Goal: Transaction & Acquisition: Obtain resource

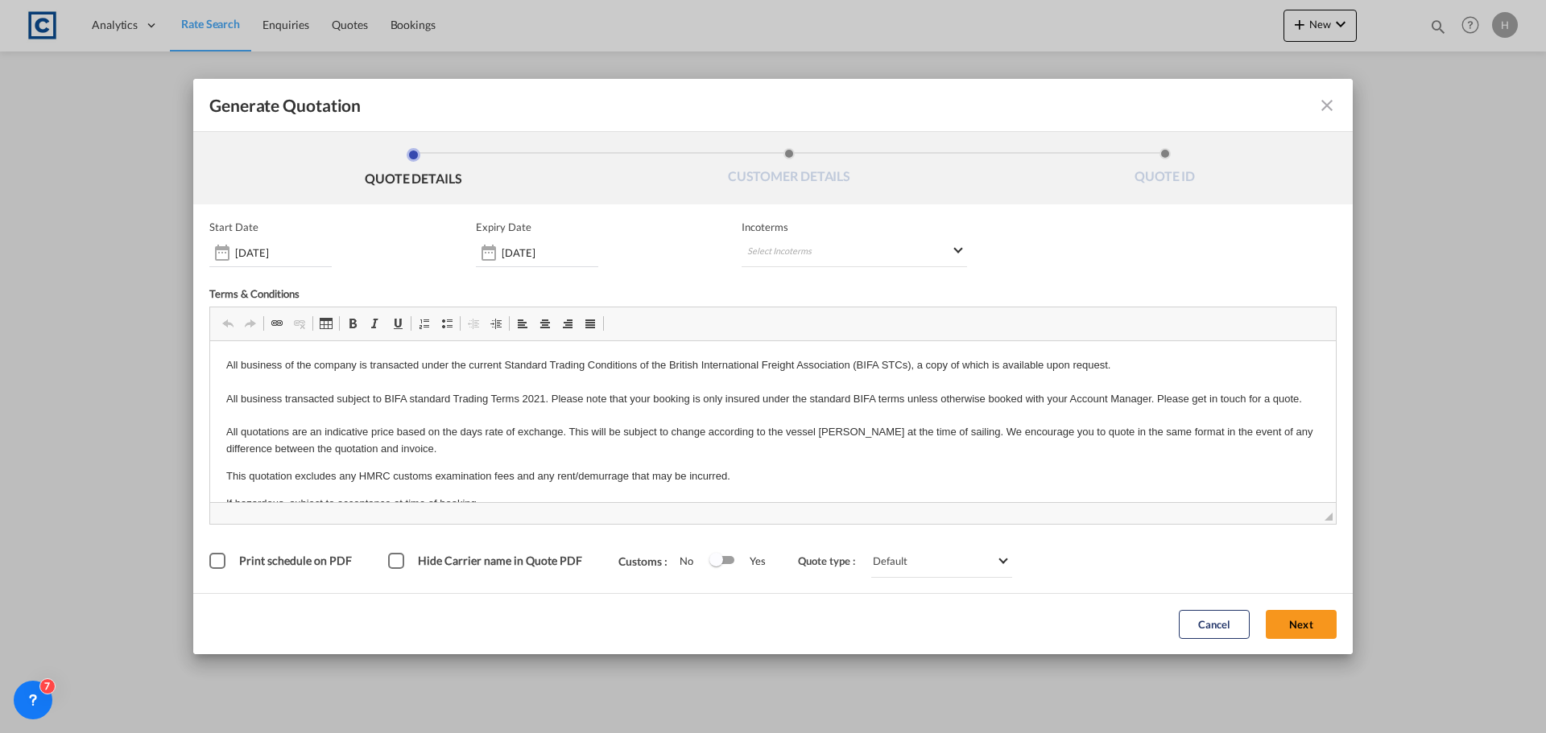
click at [1298, 618] on button "Next" at bounding box center [1301, 624] width 71 height 29
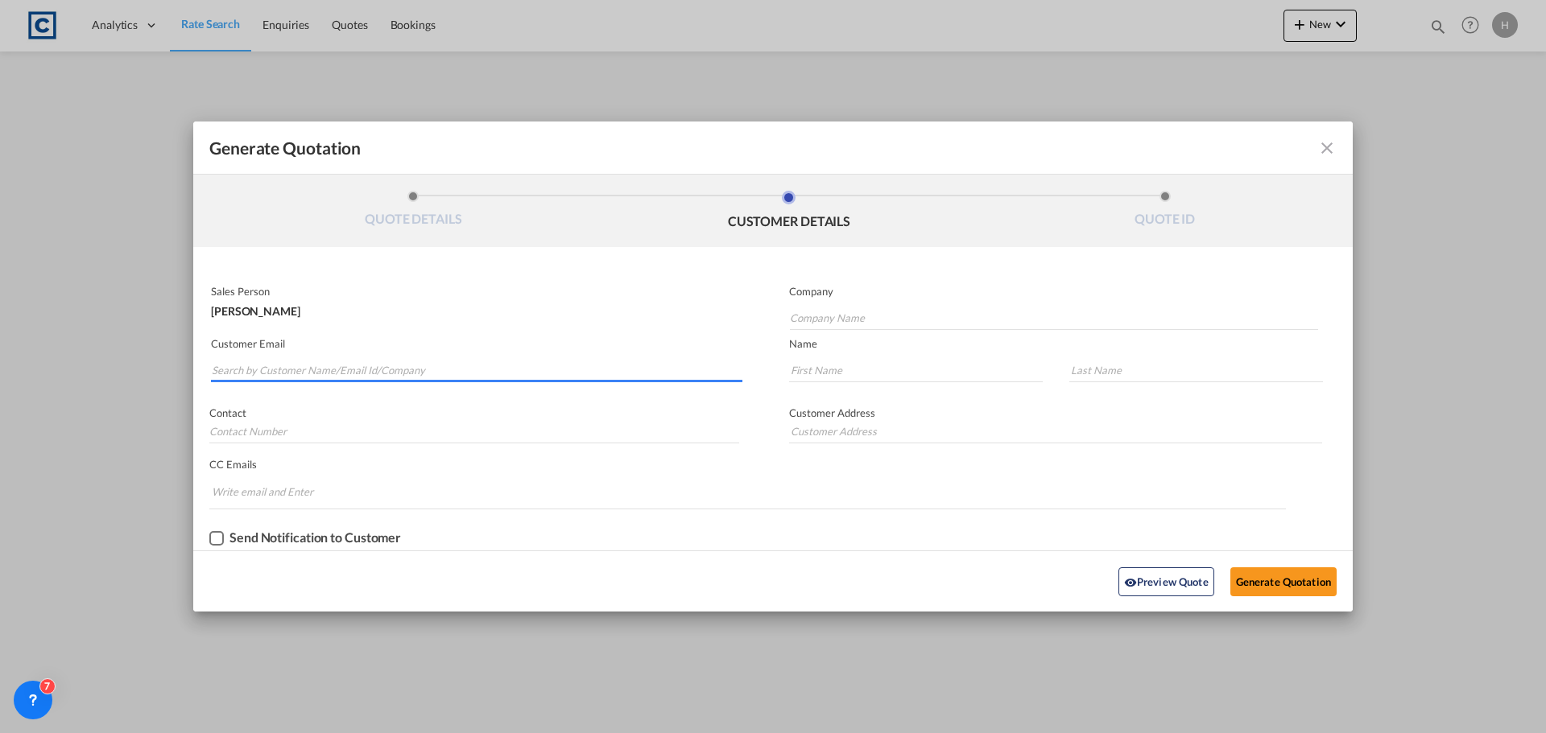
click at [456, 366] on input "Search by Customer Name/Email Id/Company" at bounding box center [477, 370] width 531 height 24
drag, startPoint x: 285, startPoint y: 374, endPoint x: 158, endPoint y: 366, distance: 127.5
click at [158, 366] on div "Generate Quotation QUOTE DETAILS CUSTOMER DETAILS QUOTE ID Start Date [DATE] Ex…" at bounding box center [773, 366] width 1546 height 733
paste input ".[EMAIL_ADDRESS][DOMAIN_NAME]>"
type input "[PERSON_NAME][EMAIL_ADDRESS][PERSON_NAME][DOMAIN_NAME]>"
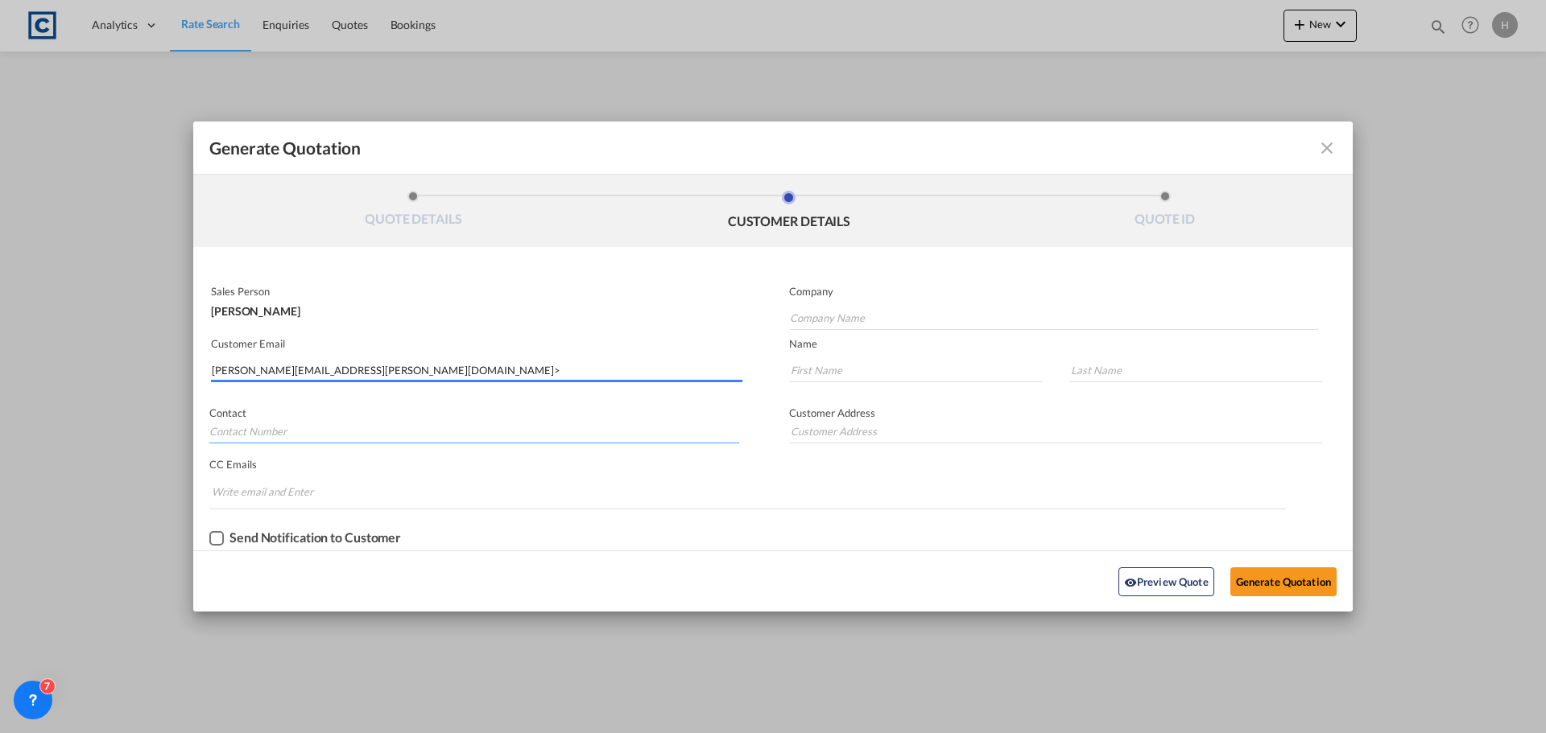
click at [370, 425] on input "Generate QuotationQUOTE ..." at bounding box center [474, 431] width 530 height 24
click at [862, 324] on input "Company Name" at bounding box center [1054, 318] width 528 height 24
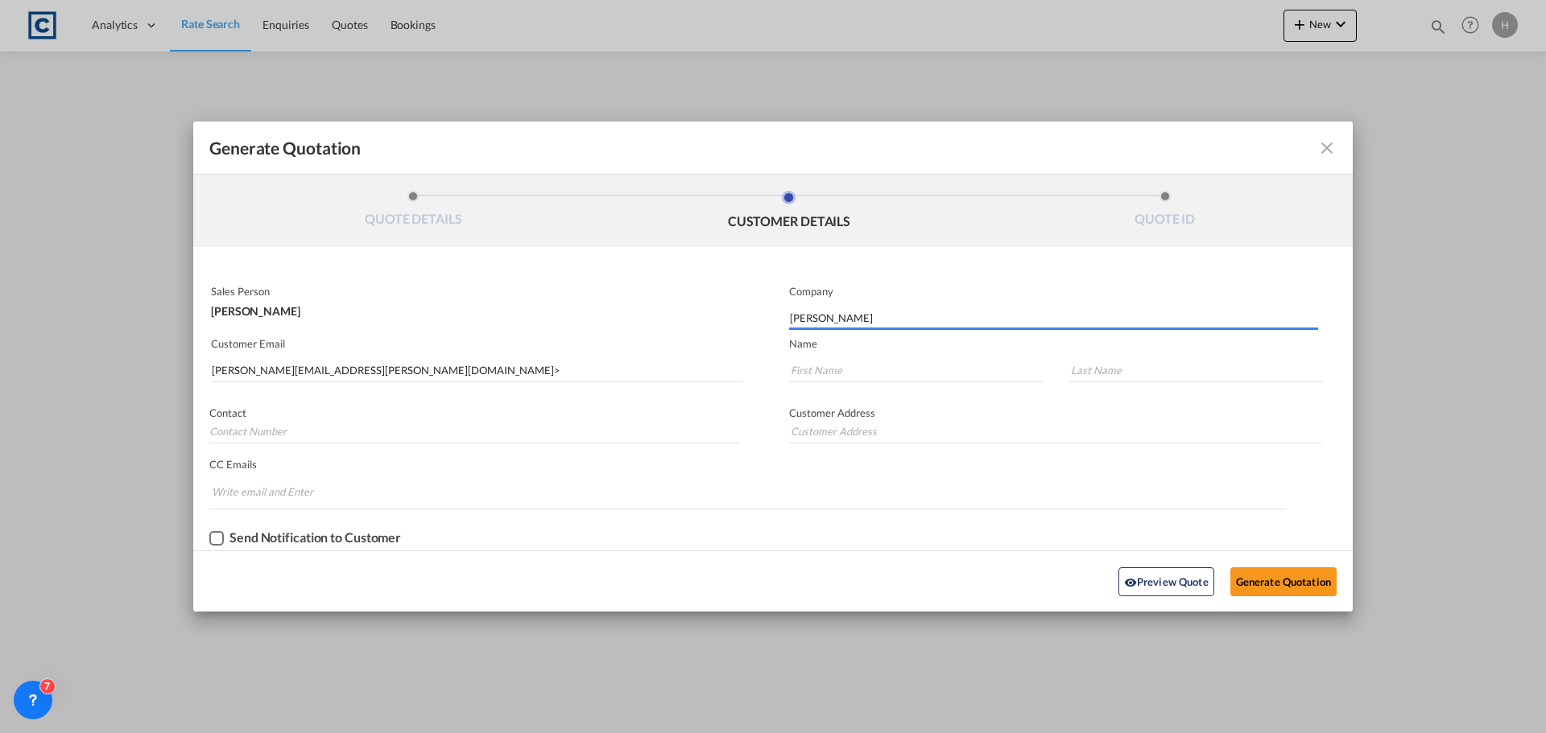
drag, startPoint x: 845, startPoint y: 318, endPoint x: 725, endPoint y: 318, distance: 120.0
click at [727, 318] on div "Sales Person Hannah Nutter Company alex Customer Email alex.bennett@eagleintern…" at bounding box center [772, 414] width 1159 height 271
type input "Eagle"
type input "Alex"
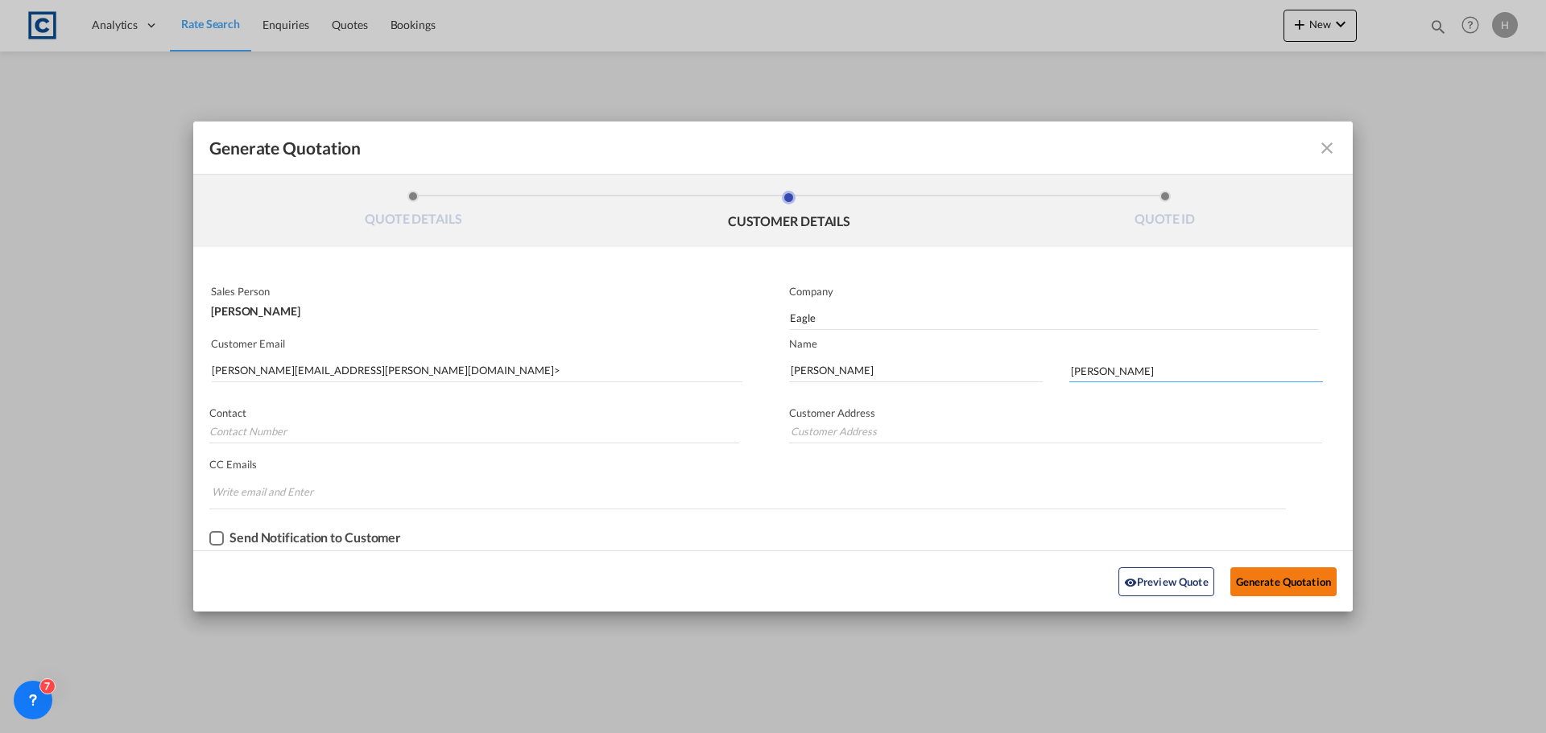
type input "[PERSON_NAME]"
click at [1300, 584] on button "Generate Quotation" at bounding box center [1283, 582] width 106 height 29
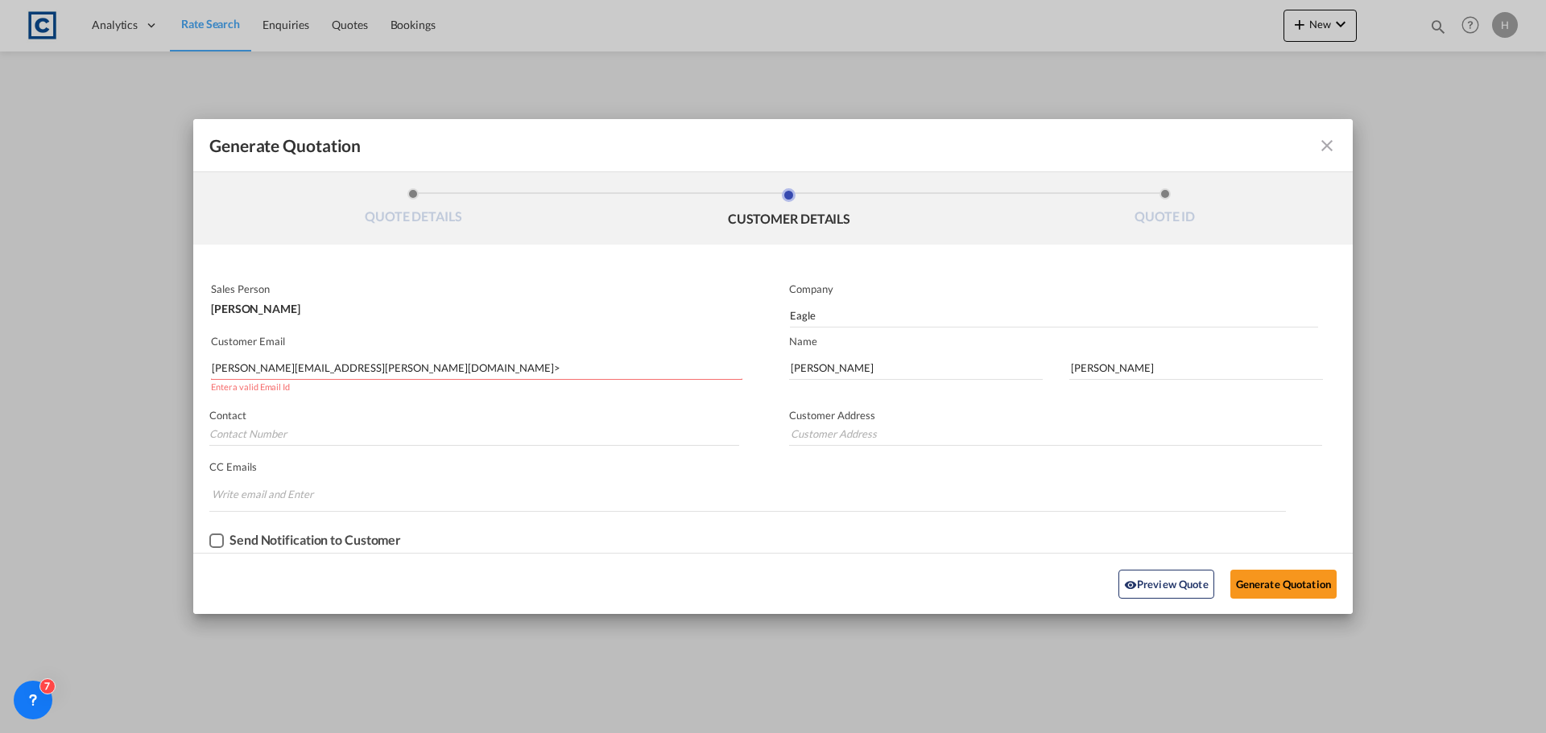
click at [589, 370] on input "alex.bennett@eagleinternationallogistics.com>" at bounding box center [477, 368] width 531 height 24
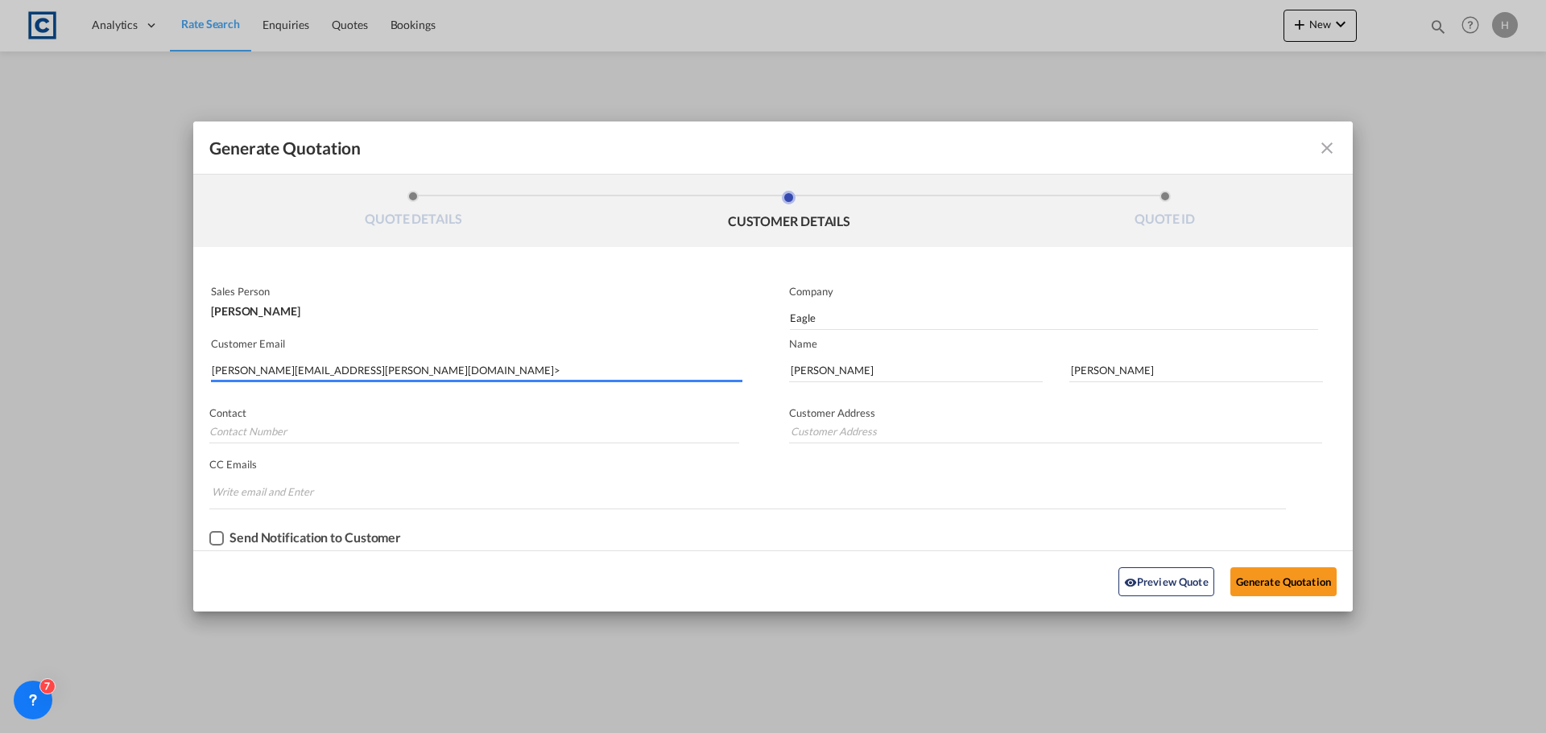
type input "[PERSON_NAME][EMAIL_ADDRESS][PERSON_NAME][DOMAIN_NAME]"
click at [1281, 576] on button "Generate Quotation" at bounding box center [1283, 582] width 106 height 29
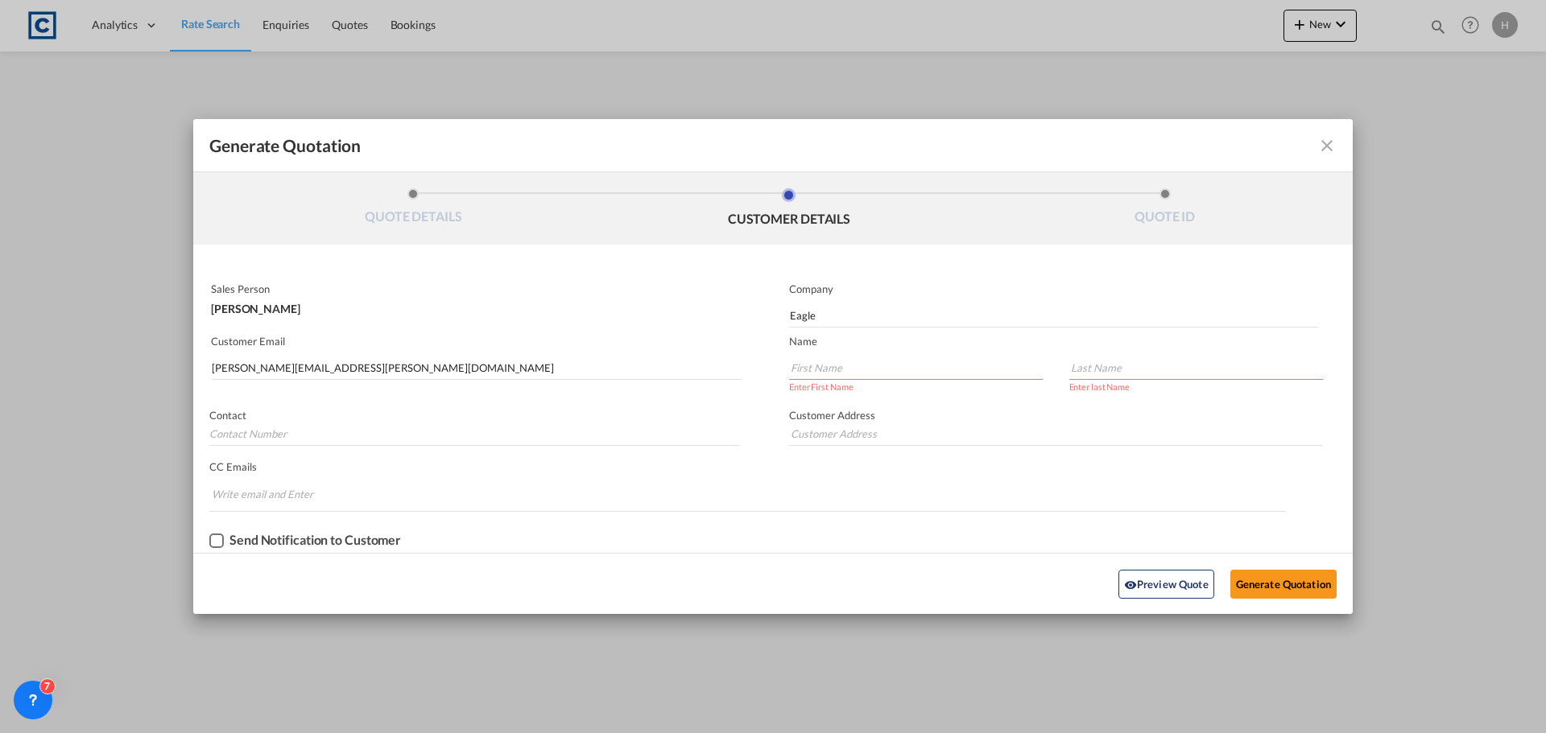
click at [918, 374] on input "Generate QuotationQUOTE ..." at bounding box center [916, 368] width 254 height 24
type input "[PERSON_NAME]"
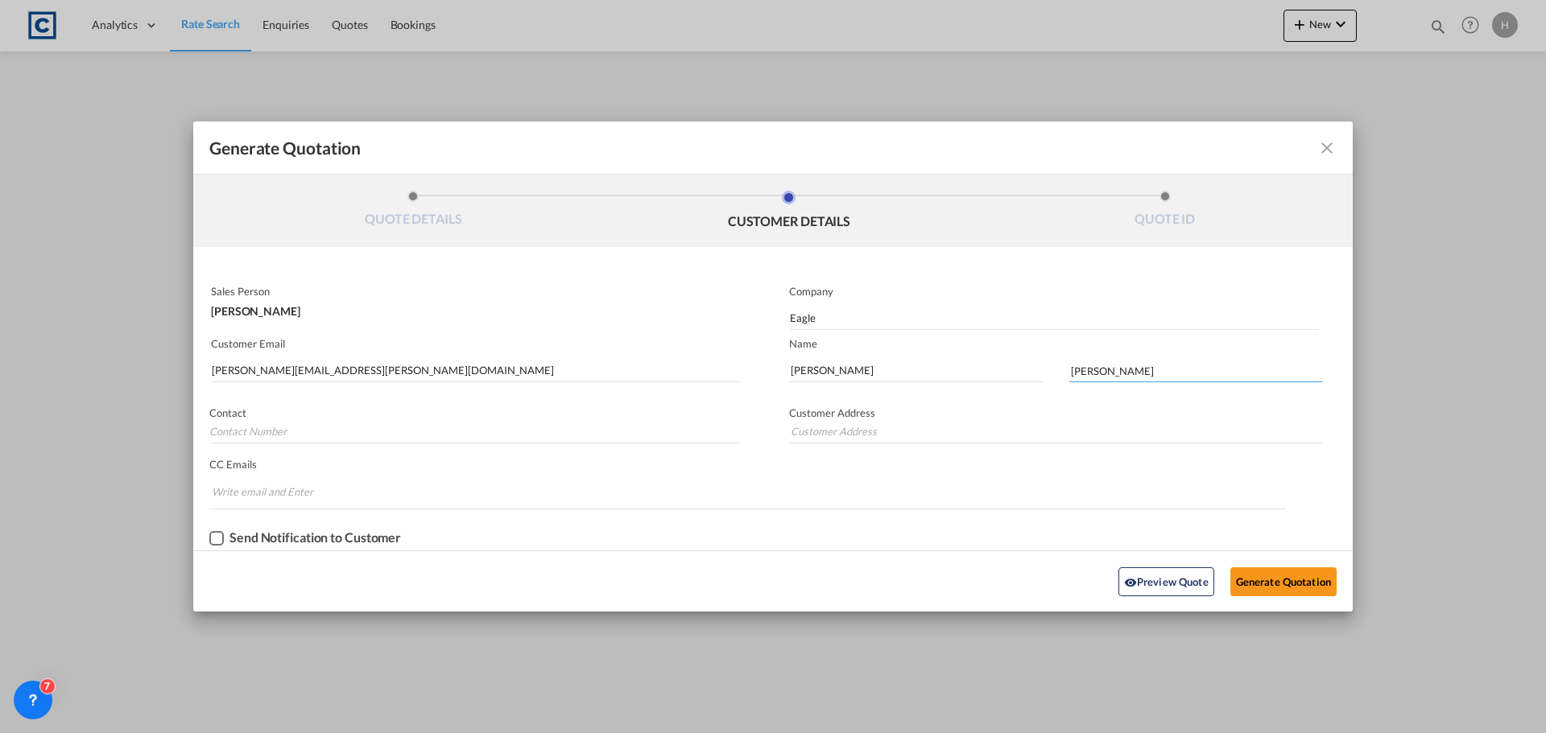
type input "[PERSON_NAME]"
click at [1308, 593] on button "Generate Quotation" at bounding box center [1283, 582] width 106 height 29
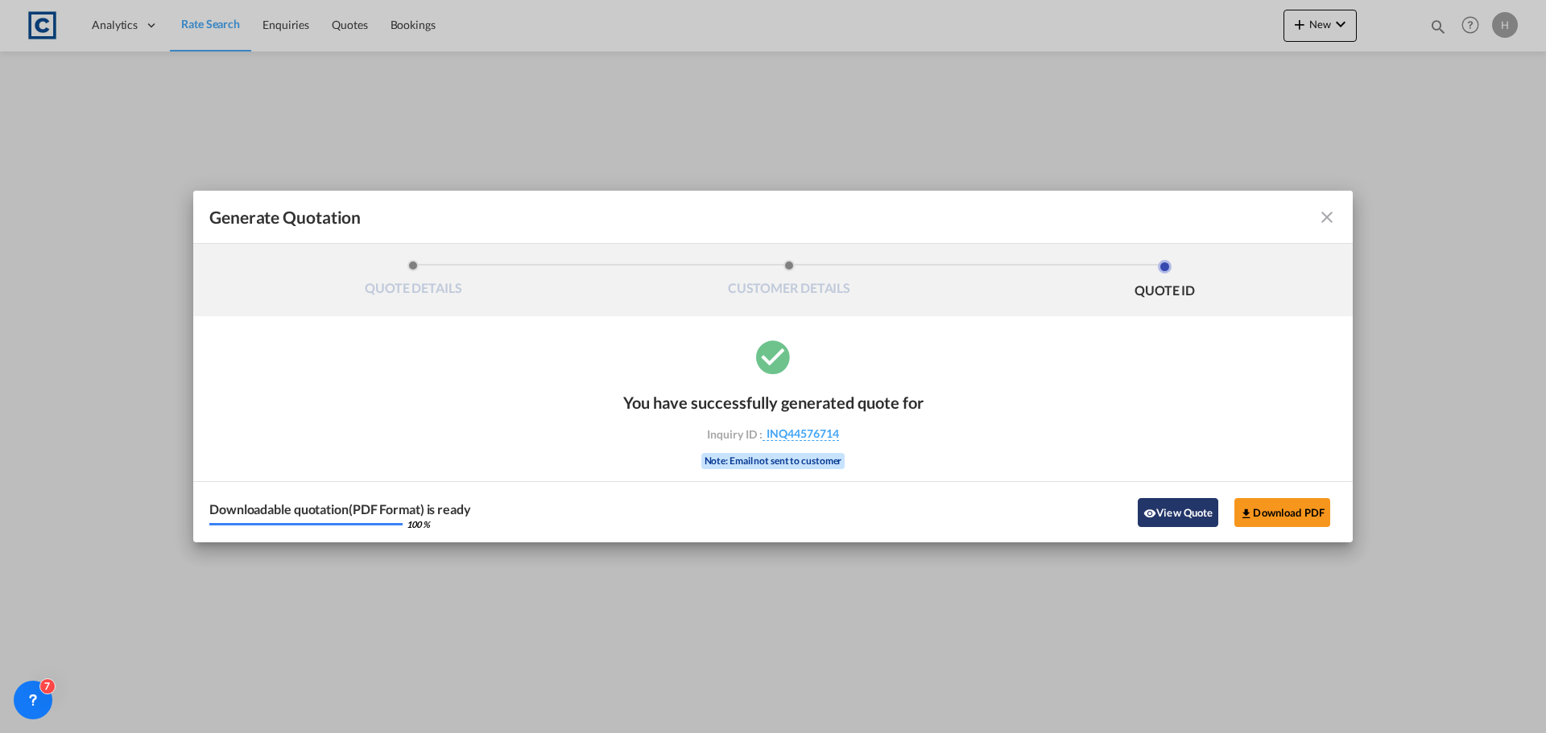
click at [1206, 523] on button "View Quote" at bounding box center [1178, 512] width 81 height 29
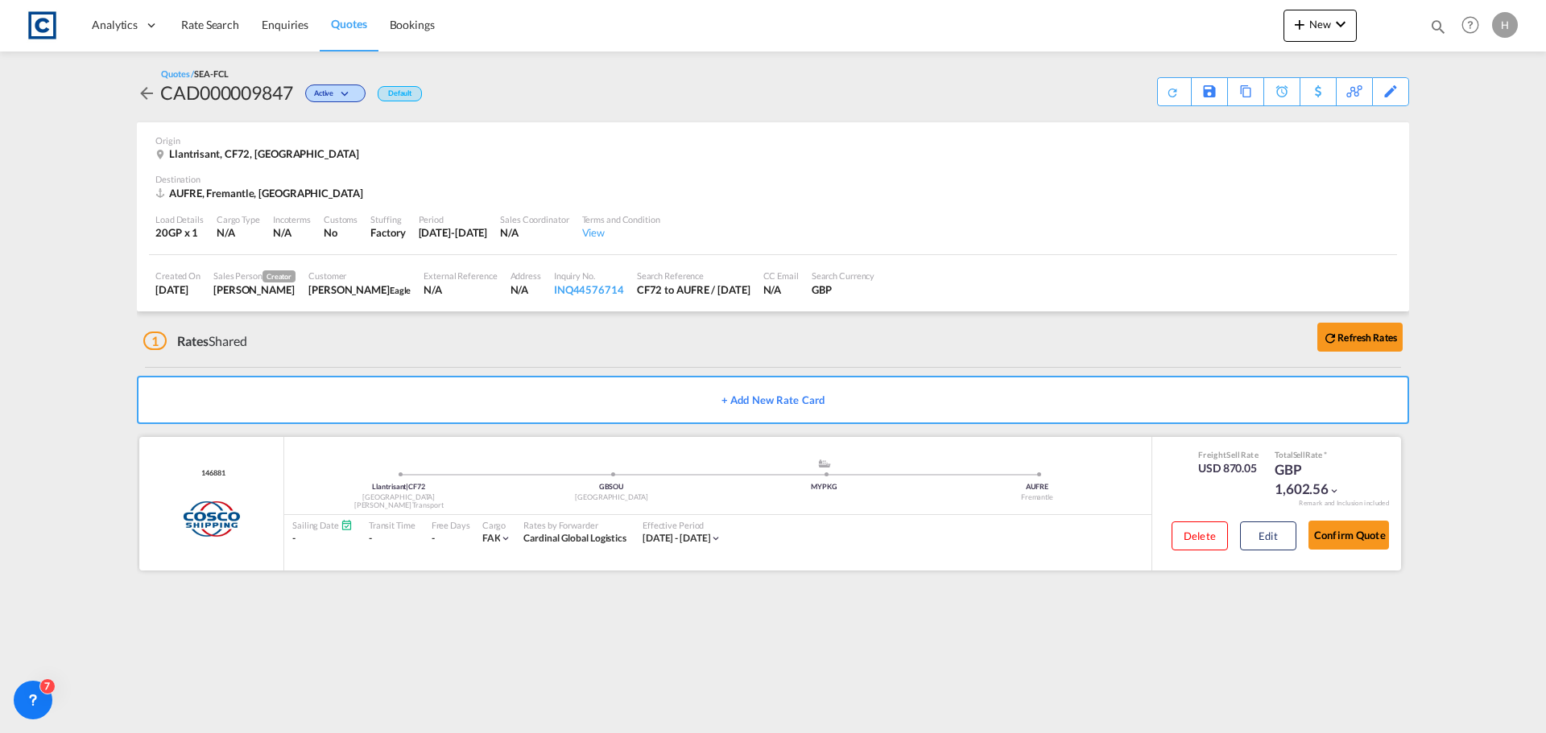
drag, startPoint x: 1273, startPoint y: 543, endPoint x: 1235, endPoint y: 544, distance: 37.8
click at [1273, 543] on button "Edit" at bounding box center [1268, 536] width 56 height 29
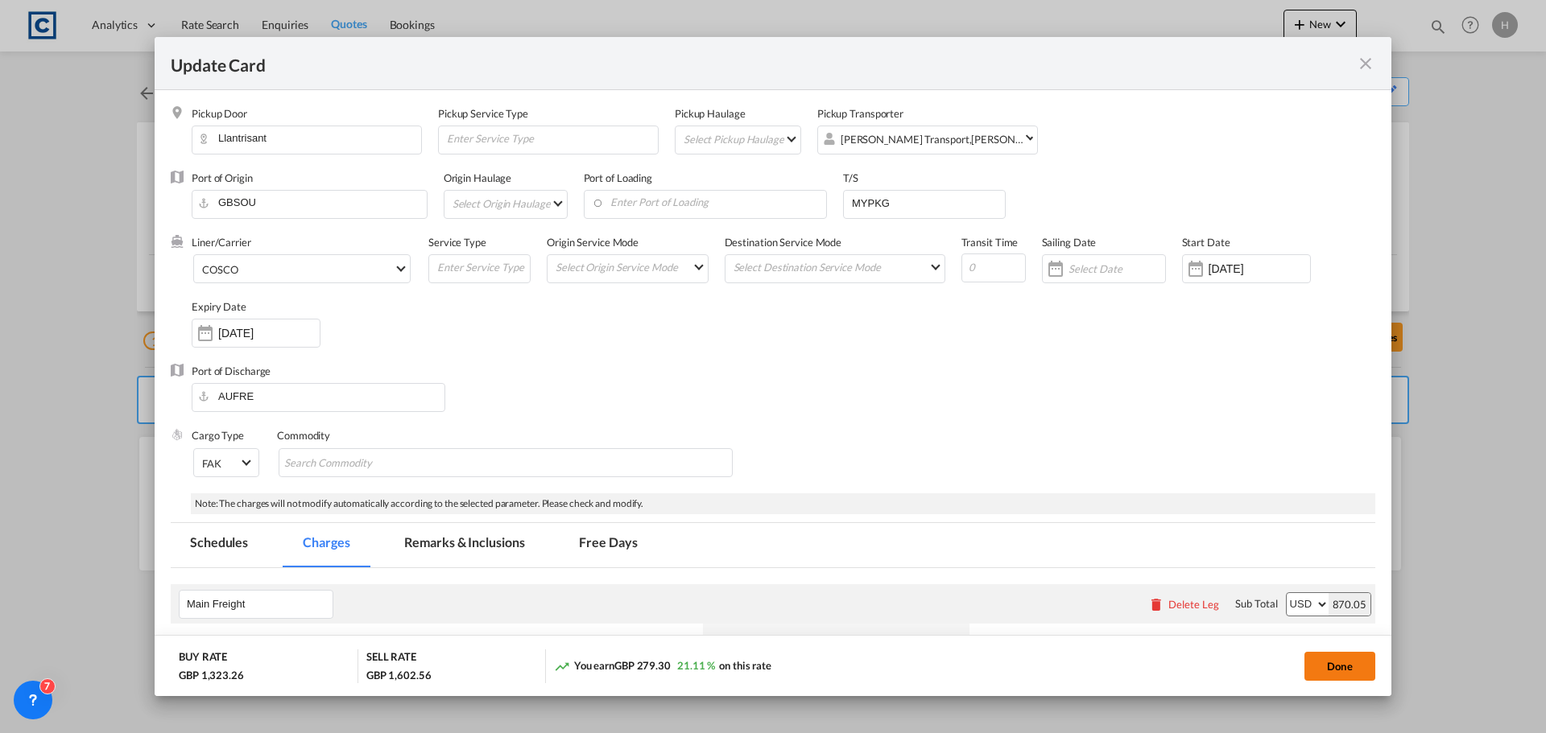
click at [1349, 671] on button "Done" at bounding box center [1339, 666] width 71 height 29
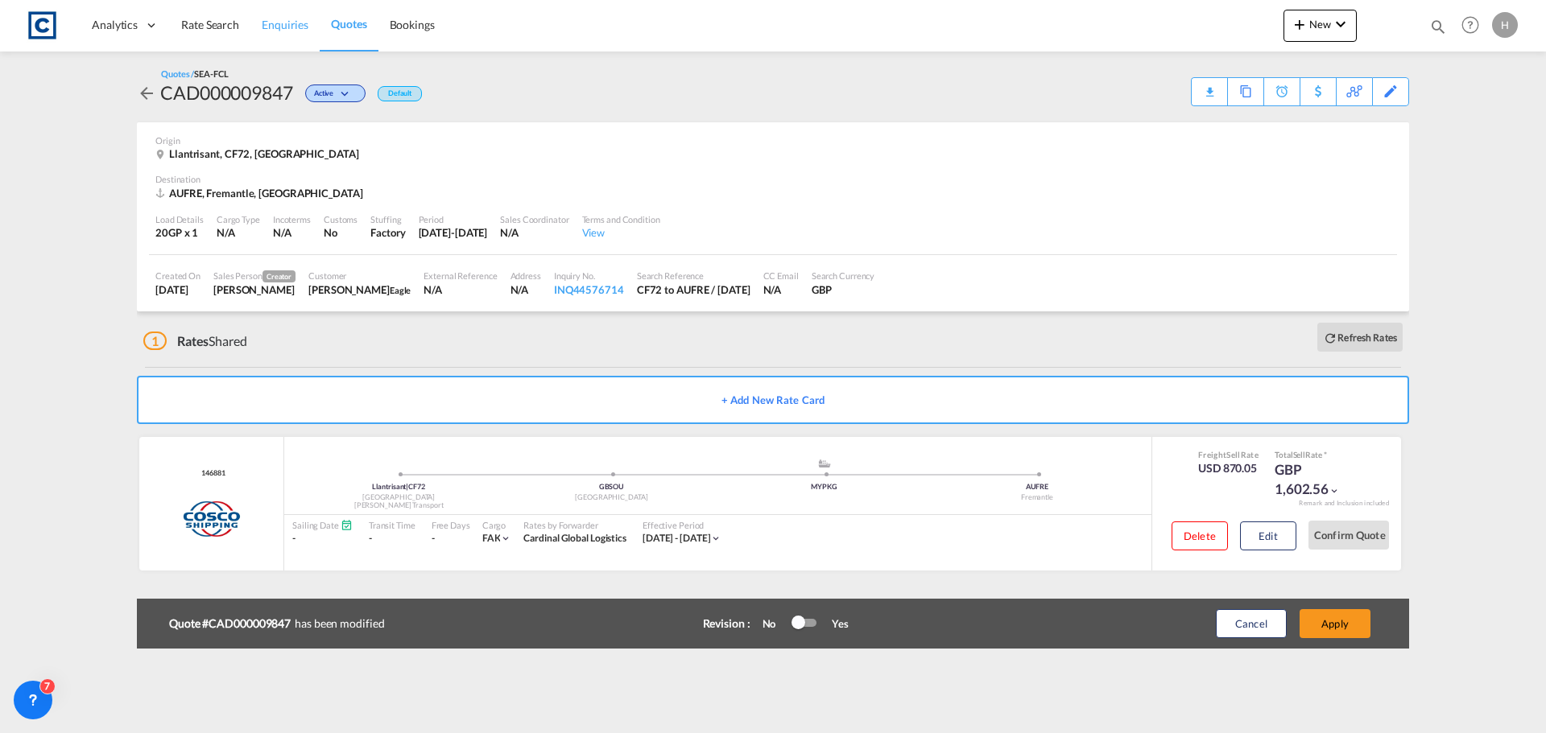
click at [266, 22] on span "Enquiries" at bounding box center [285, 25] width 47 height 14
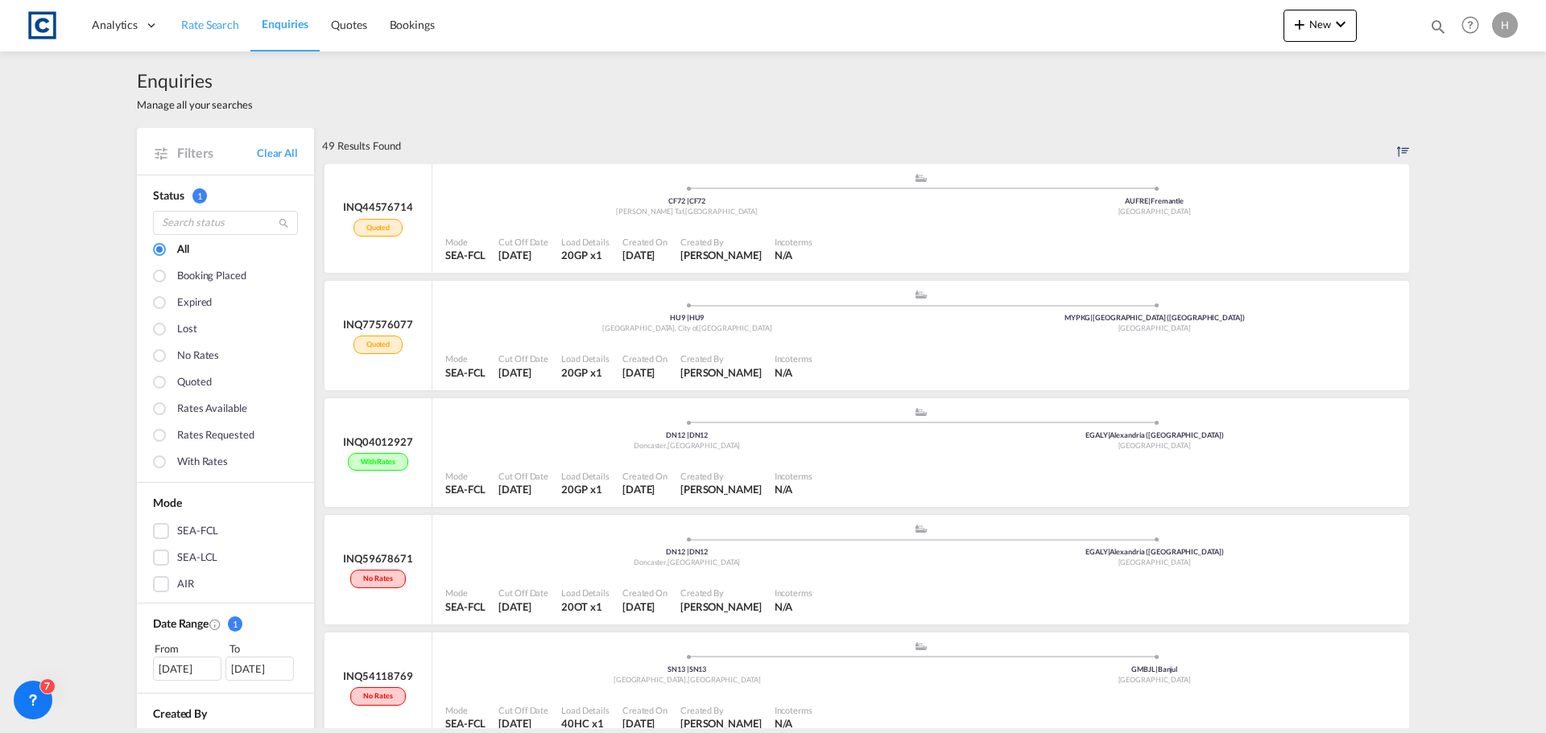
click at [235, 23] on span "Rate Search" at bounding box center [210, 25] width 58 height 14
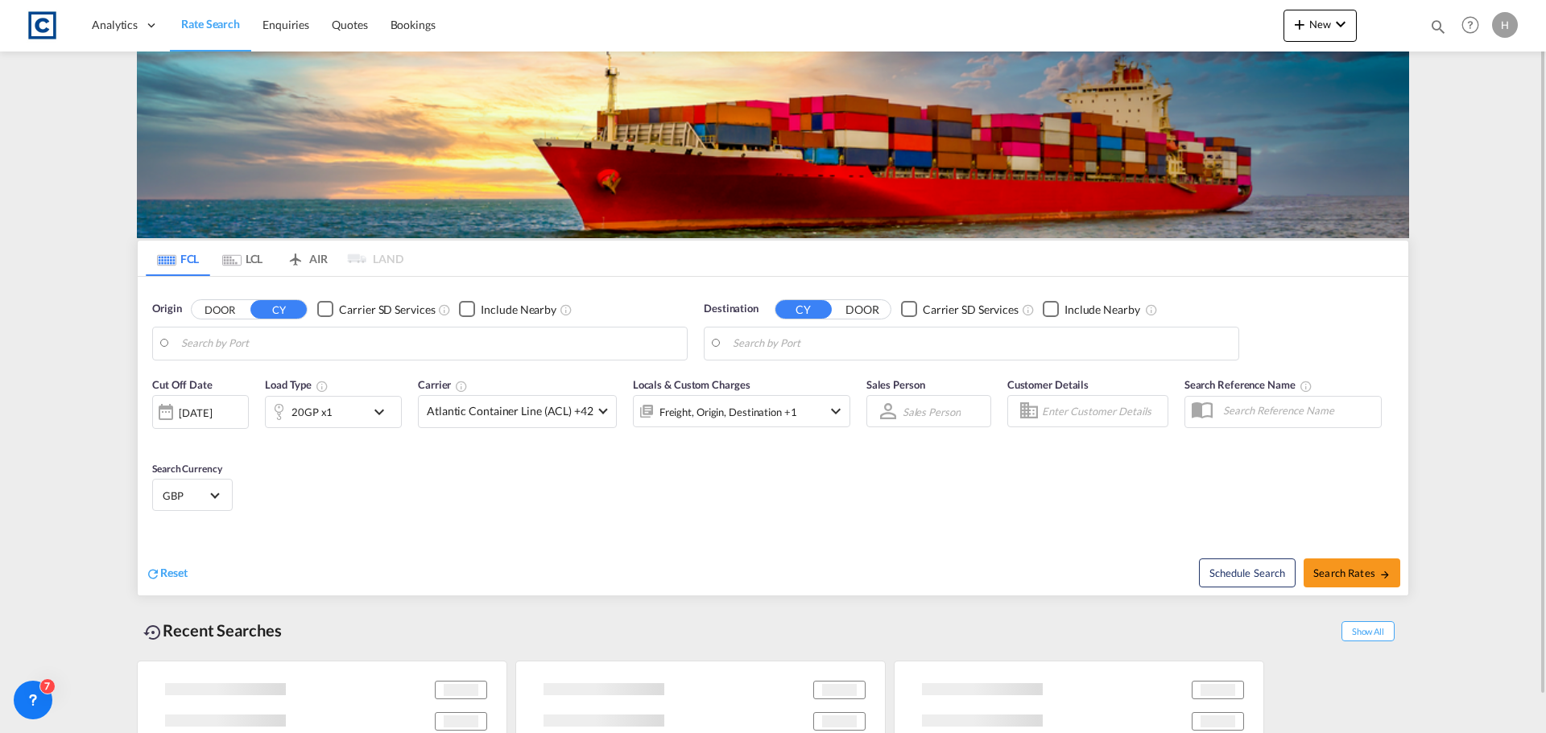
type input "GB-CF72, Rhondda Cynon Taf"
type input "Fremantle, AUFRE"
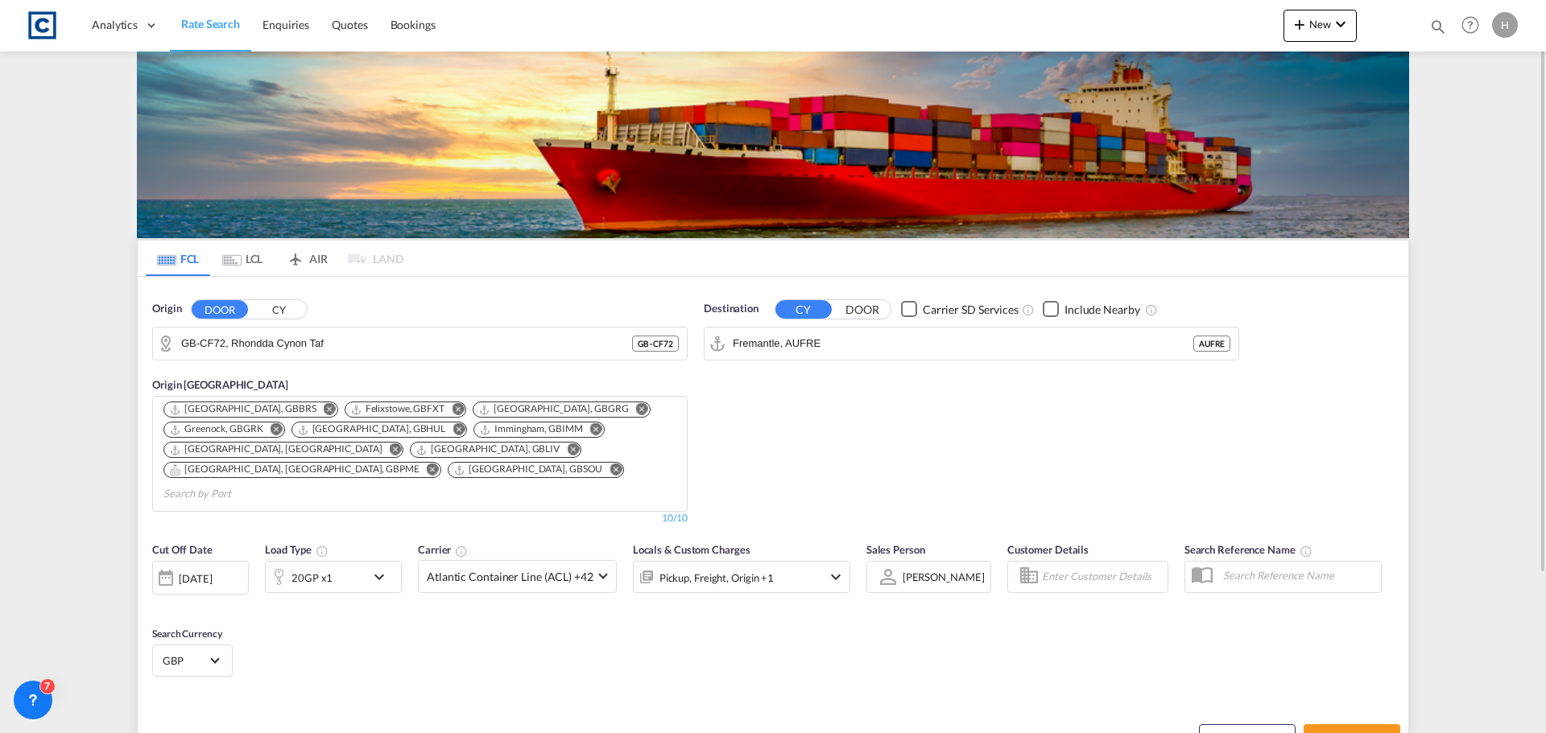
click at [351, 561] on div "20GP x1" at bounding box center [316, 577] width 100 height 32
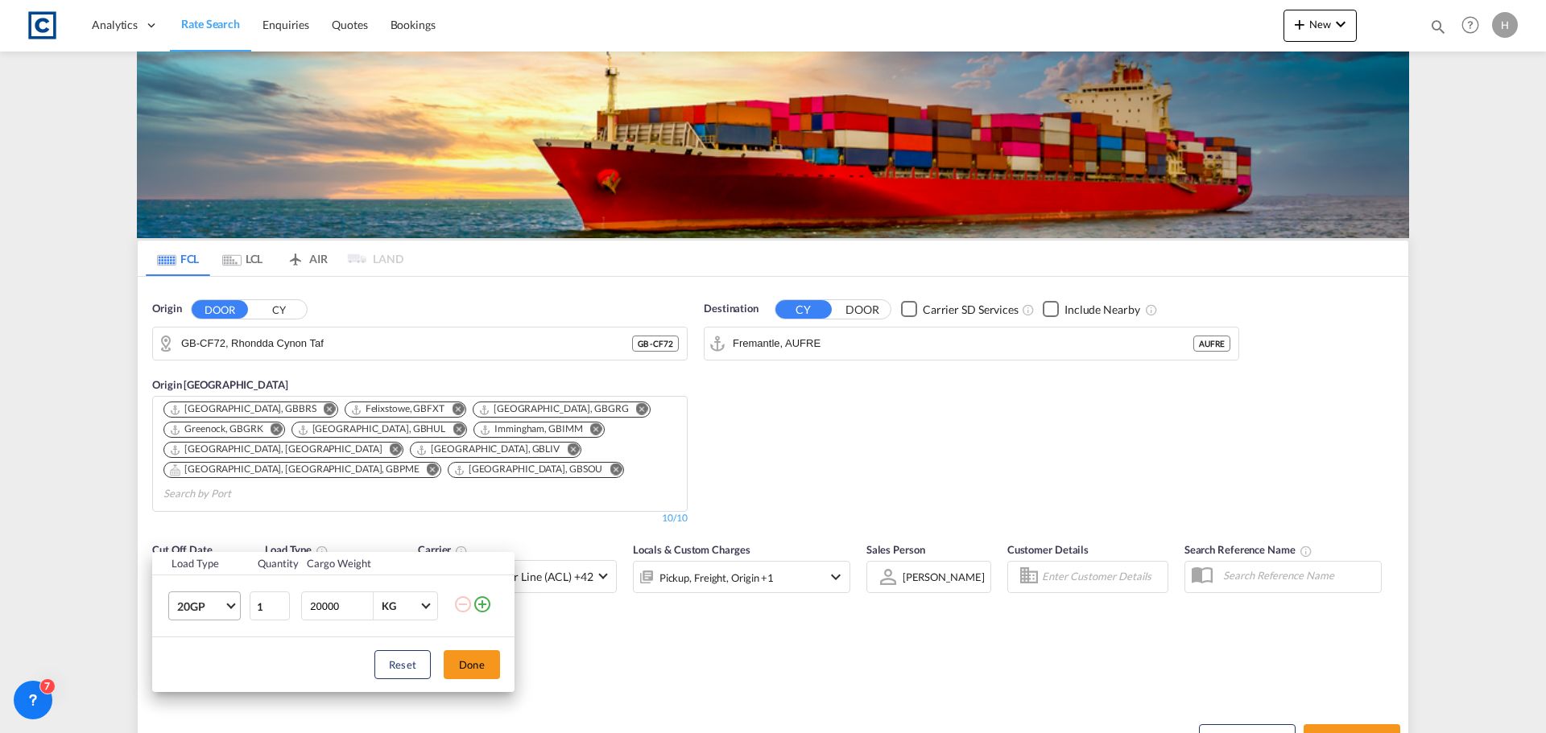
click at [225, 608] on md-select-value "20GP" at bounding box center [208, 606] width 64 height 27
click at [193, 575] on div "40GP" at bounding box center [191, 578] width 28 height 16
click at [212, 600] on span "40GP" at bounding box center [200, 607] width 47 height 16
click at [236, 610] on md-option "40HC" at bounding box center [218, 616] width 109 height 39
click at [456, 669] on button "Done" at bounding box center [472, 665] width 56 height 29
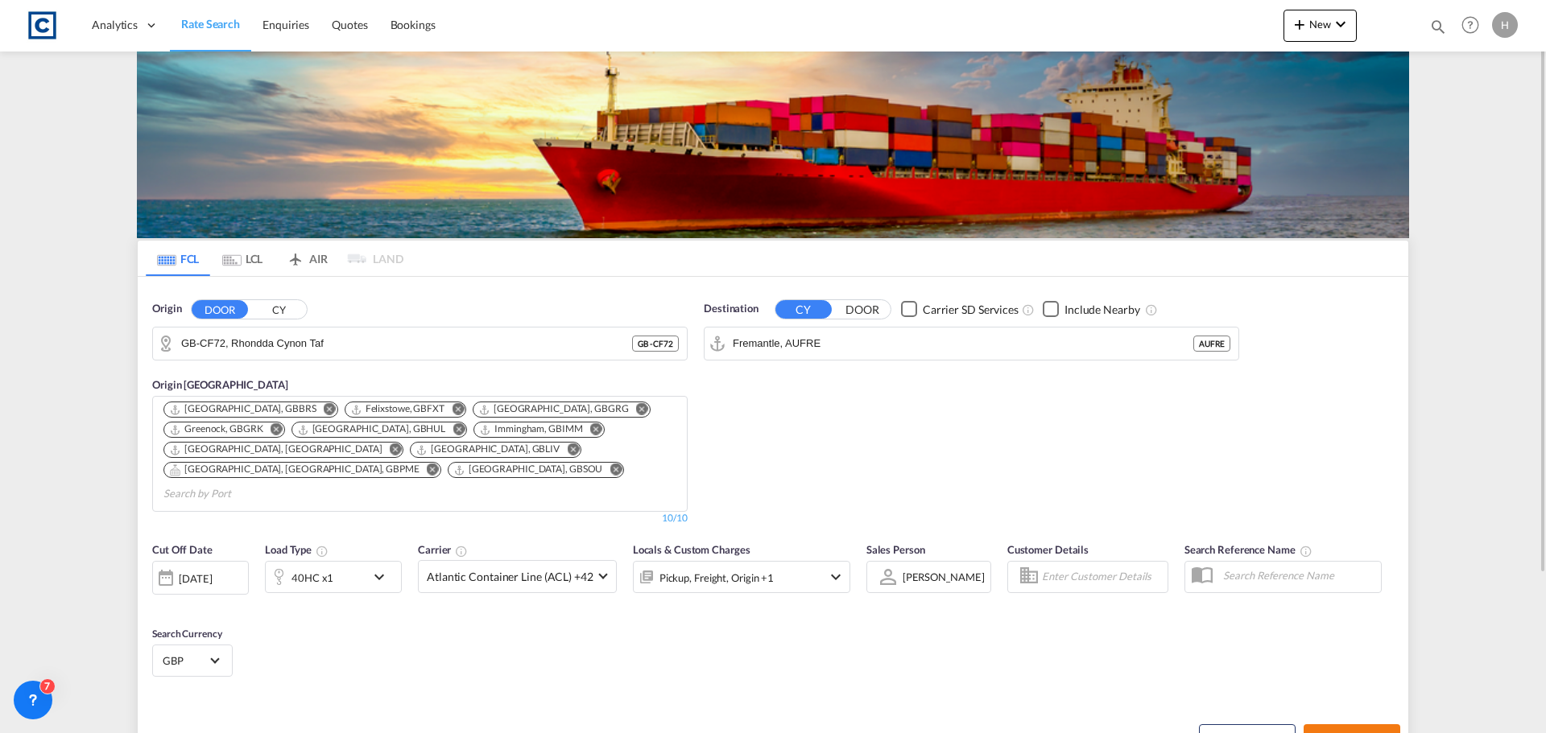
click at [1346, 733] on span "Search Rates" at bounding box center [1351, 739] width 77 height 13
type input "CF72 to AUFRE / 23 Sep 2025"
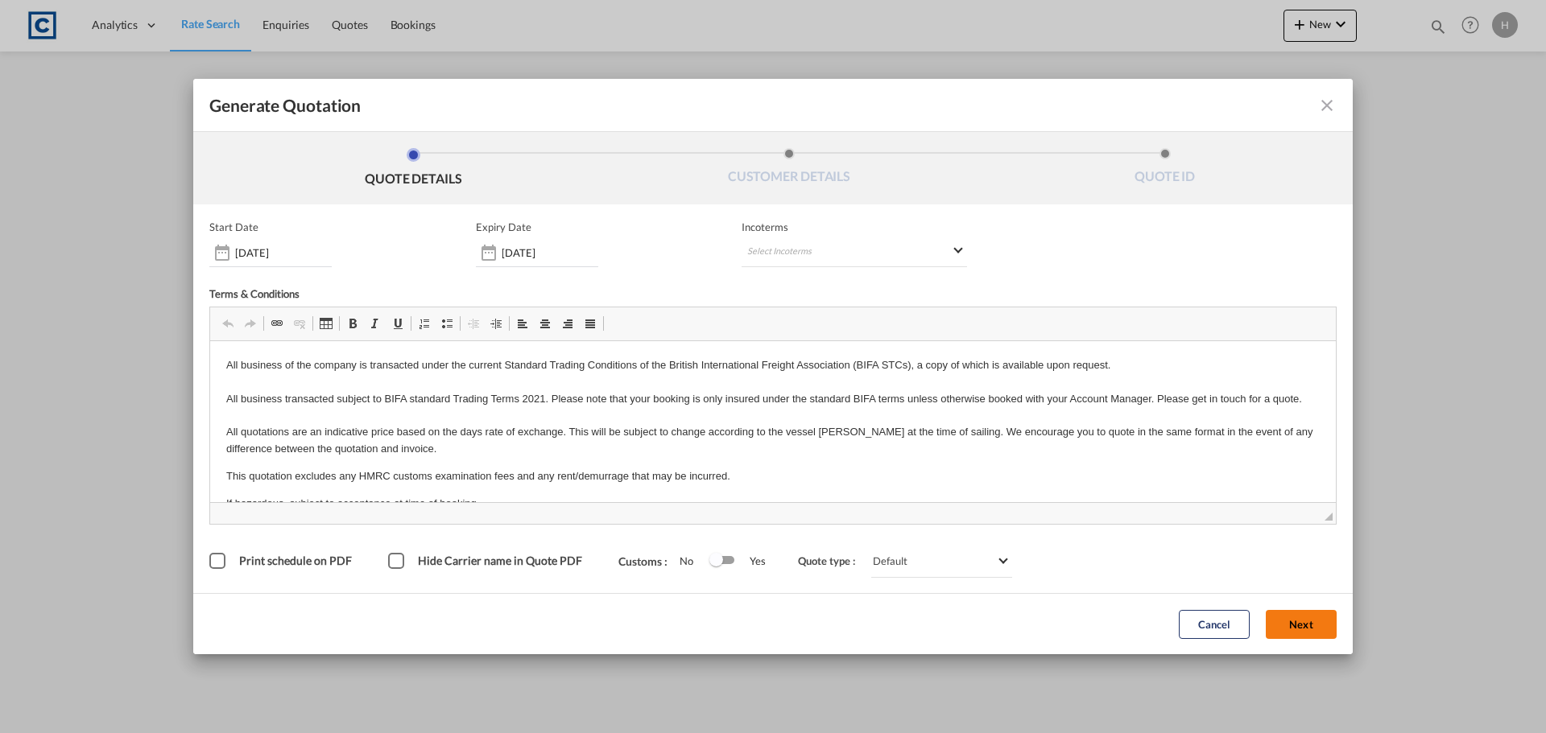
click at [1307, 626] on button "Next" at bounding box center [1301, 624] width 71 height 29
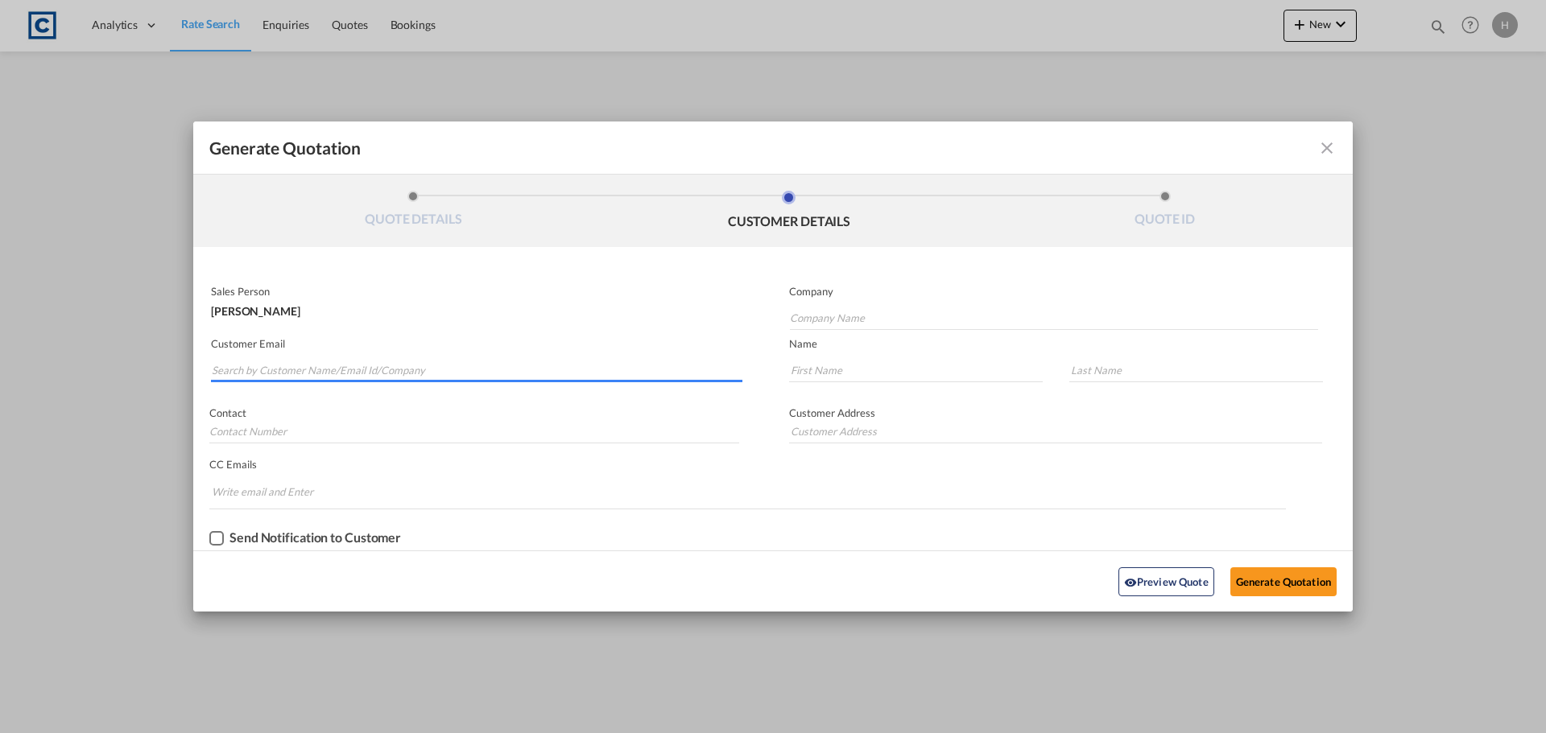
click at [450, 373] on input "Search by Customer Name/Email Id/Company" at bounding box center [477, 370] width 531 height 24
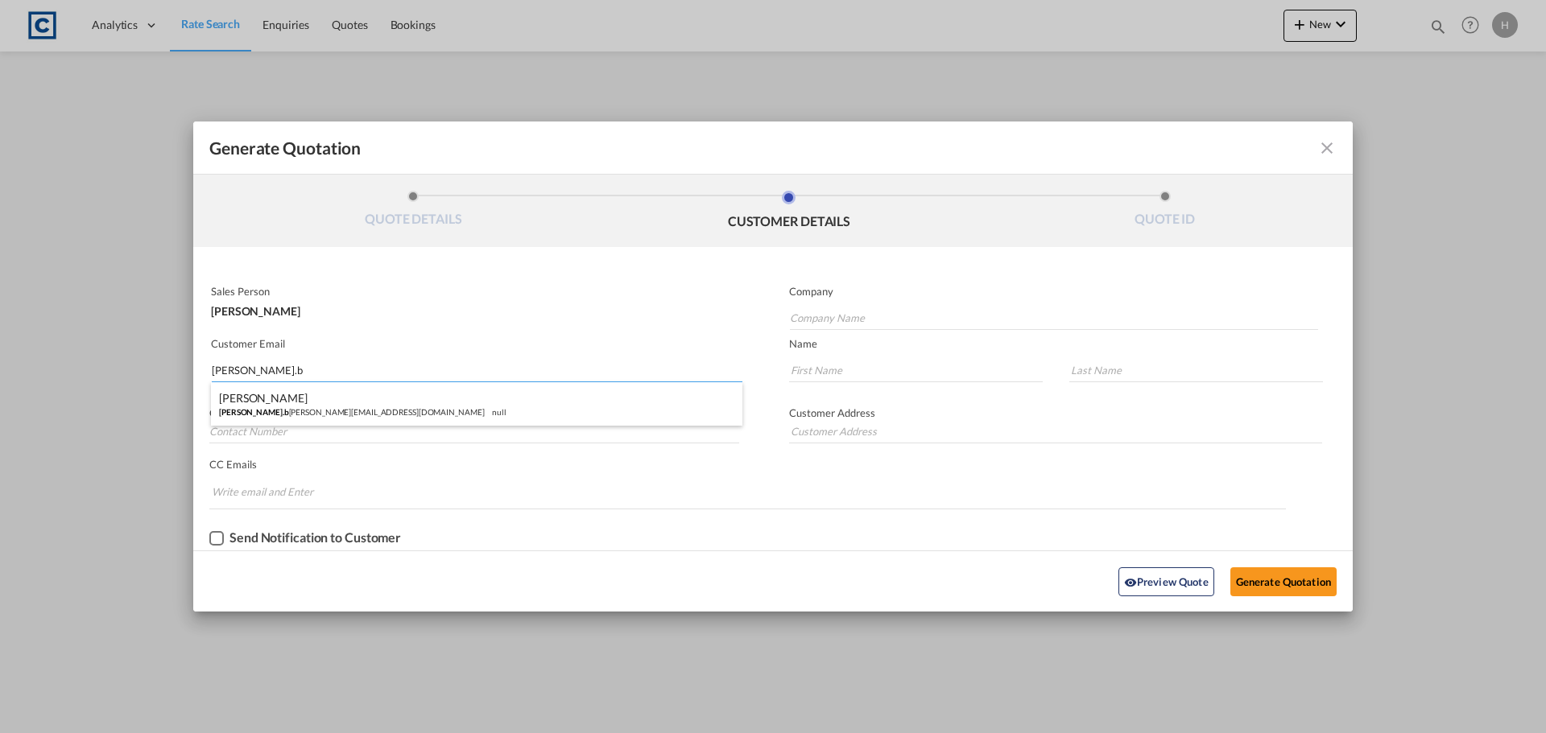
type input "[PERSON_NAME].b"
click at [316, 403] on div "[PERSON_NAME] [PERSON_NAME].b [PERSON_NAME][EMAIL_ADDRESS][DOMAIN_NAME] null" at bounding box center [476, 403] width 531 height 43
type input "Eagle"
type input "[PERSON_NAME][EMAIL_ADDRESS][PERSON_NAME][DOMAIN_NAME]"
type input "[PERSON_NAME]"
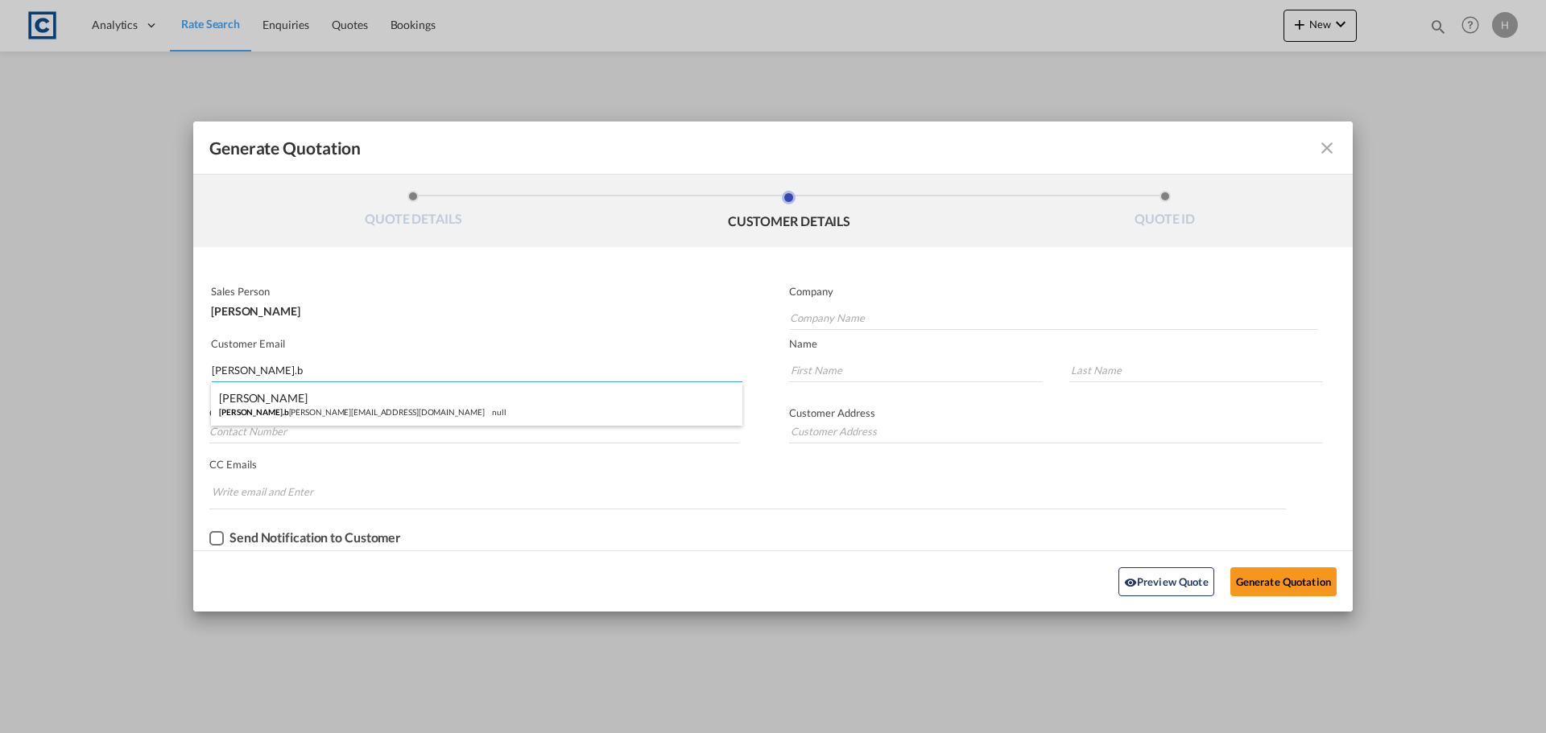
type input "[PERSON_NAME]"
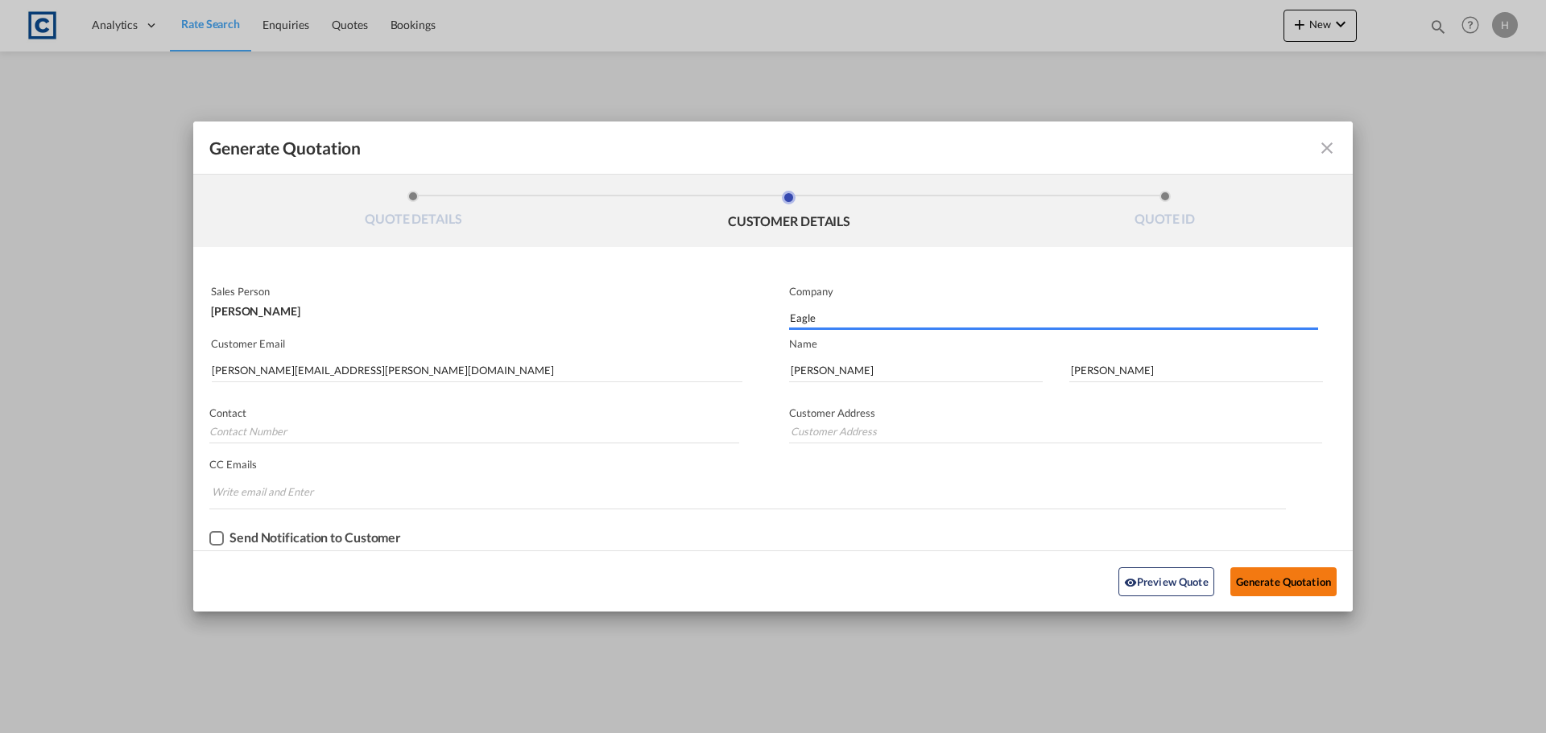
click at [1317, 587] on button "Generate Quotation" at bounding box center [1283, 582] width 106 height 29
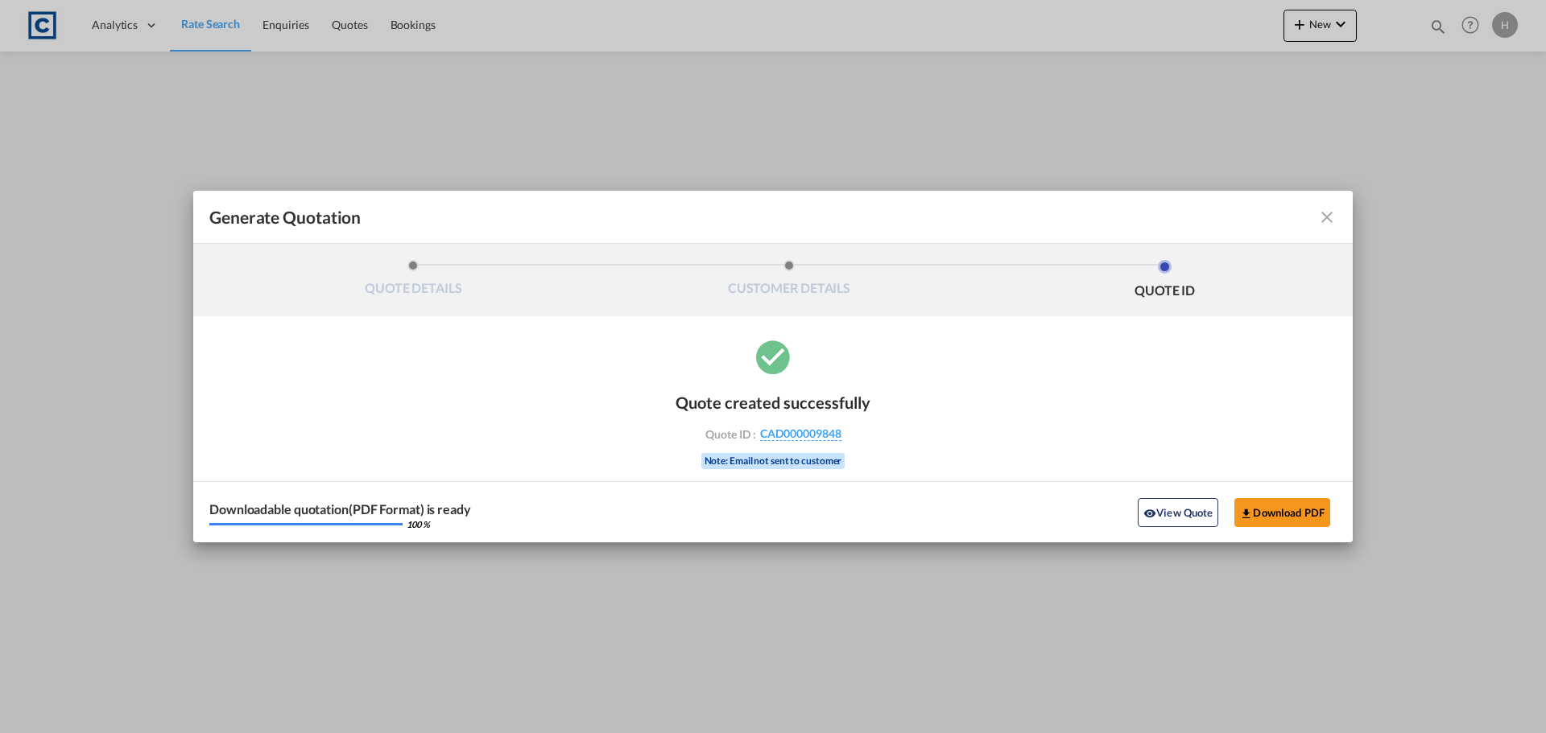
drag, startPoint x: 1316, startPoint y: 217, endPoint x: 637, endPoint y: 71, distance: 695.1
click at [1316, 217] on div "Generate QuotationQUOTE ..." at bounding box center [1280, 217] width 113 height 19
